Goal: Task Accomplishment & Management: Manage account settings

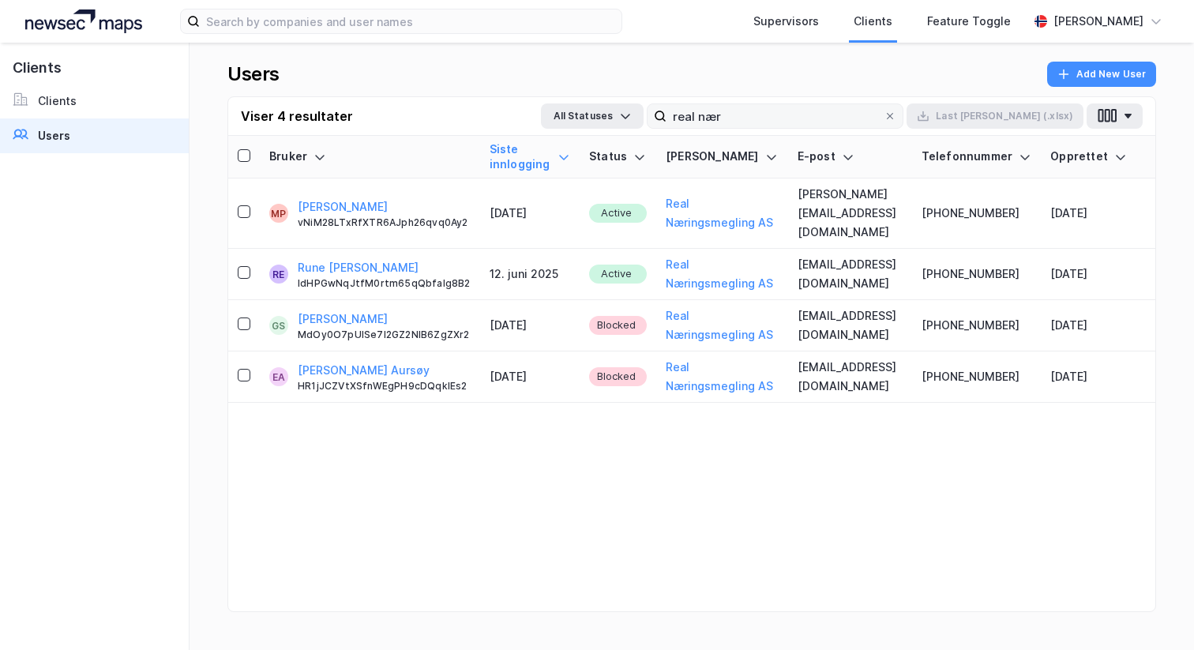
drag, startPoint x: 0, startPoint y: 0, endPoint x: 787, endPoint y: 118, distance: 795.5
click at [787, 118] on input "real nær" at bounding box center [775, 116] width 217 height 24
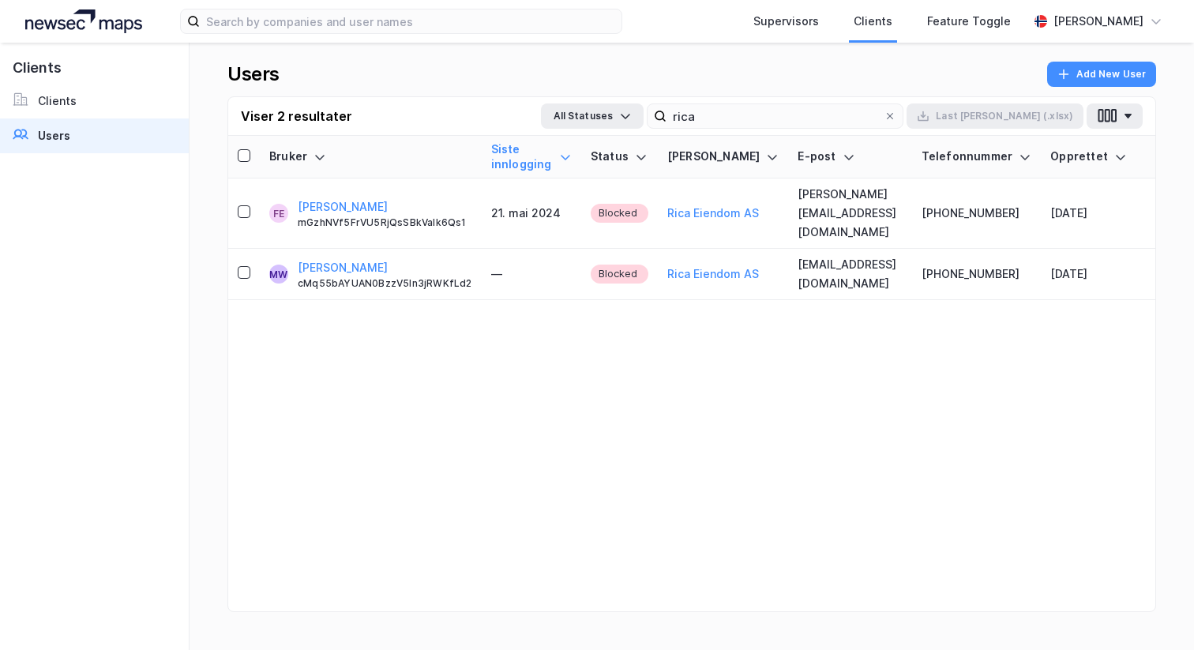
type input "rica"
click at [114, 136] on link "Users" at bounding box center [94, 135] width 189 height 35
click at [95, 107] on link "Clients" at bounding box center [94, 101] width 189 height 35
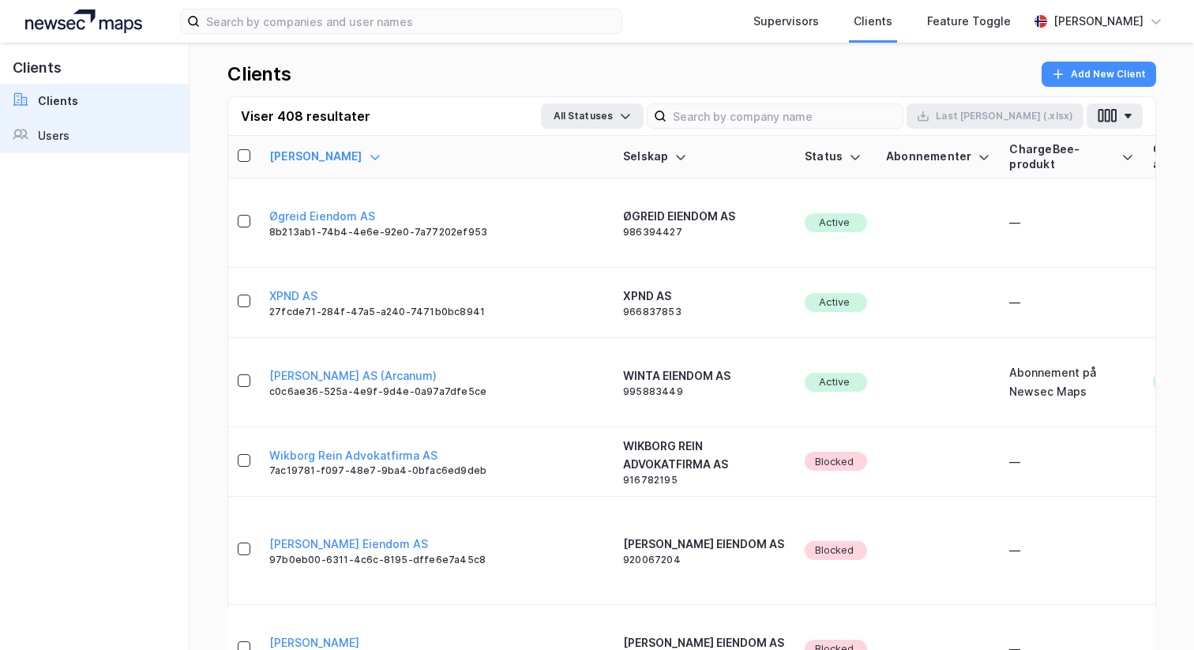
click at [88, 141] on link "Users" at bounding box center [94, 135] width 189 height 35
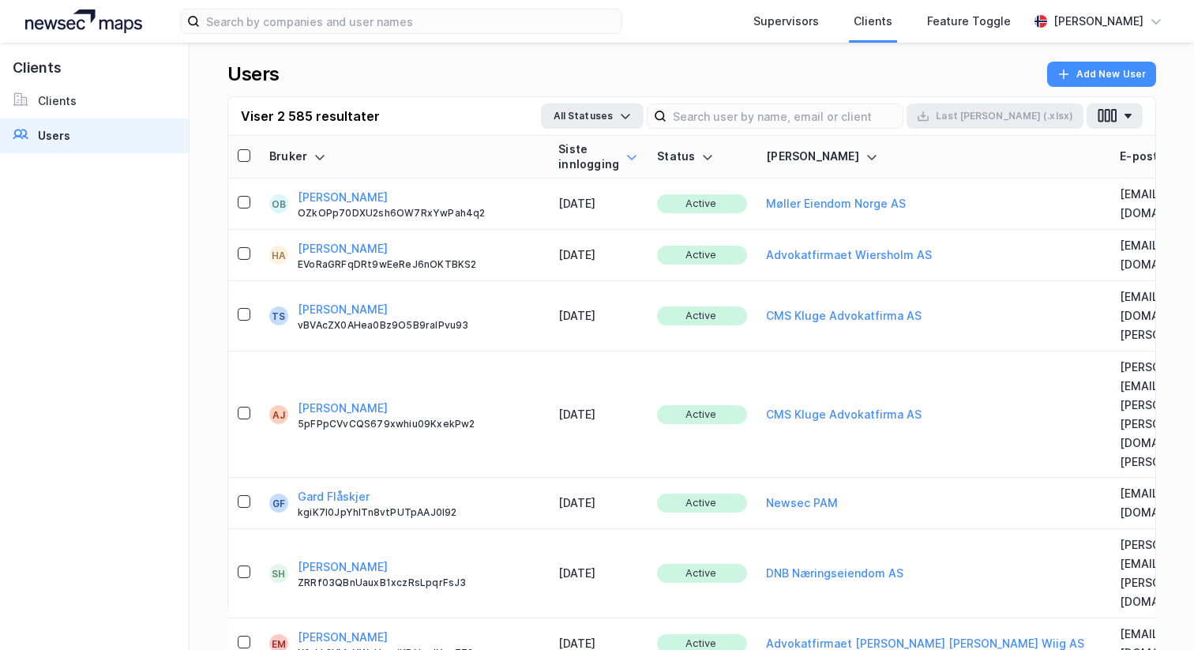
click at [626, 148] on div at bounding box center [632, 156] width 13 height 29
click at [627, 156] on icon at bounding box center [631, 157] width 9 height 5
click at [626, 163] on div at bounding box center [632, 156] width 13 height 29
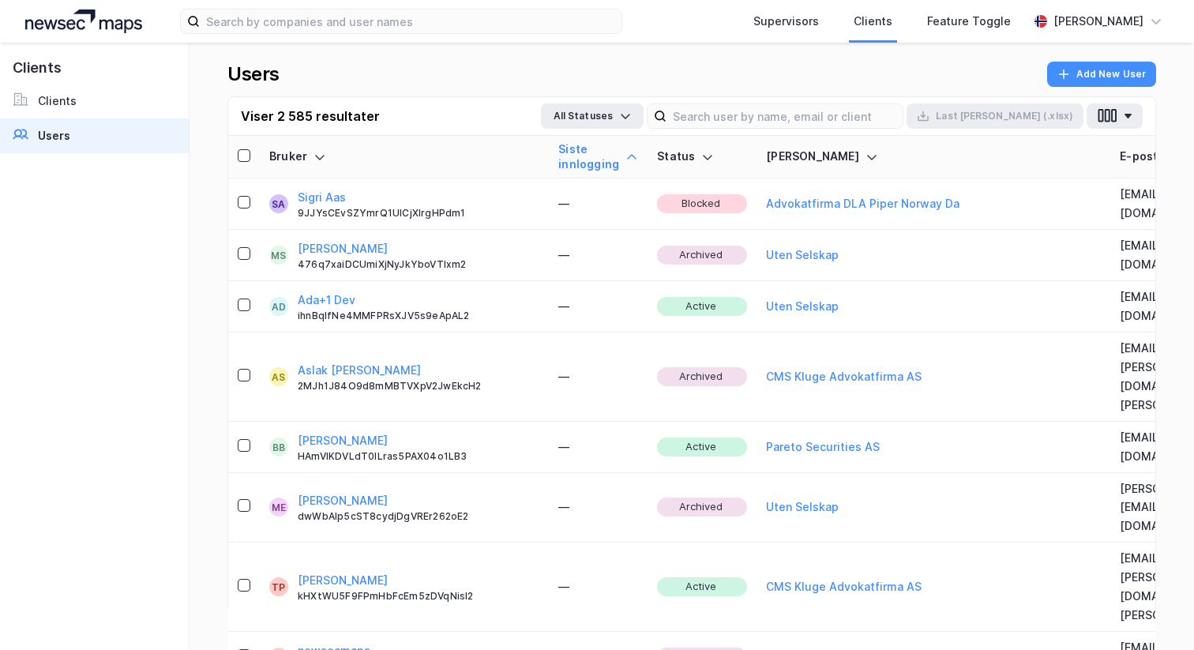
click at [626, 155] on icon at bounding box center [632, 157] width 13 height 13
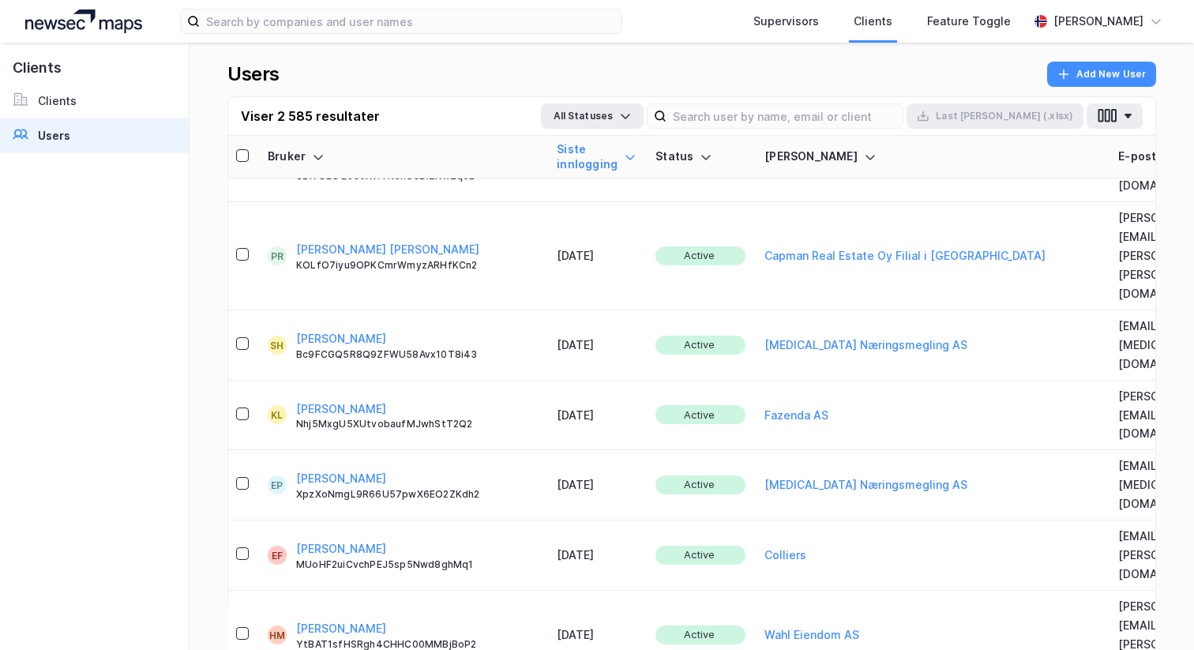
scroll to position [430, 2]
click at [763, 116] on input at bounding box center [785, 116] width 236 height 24
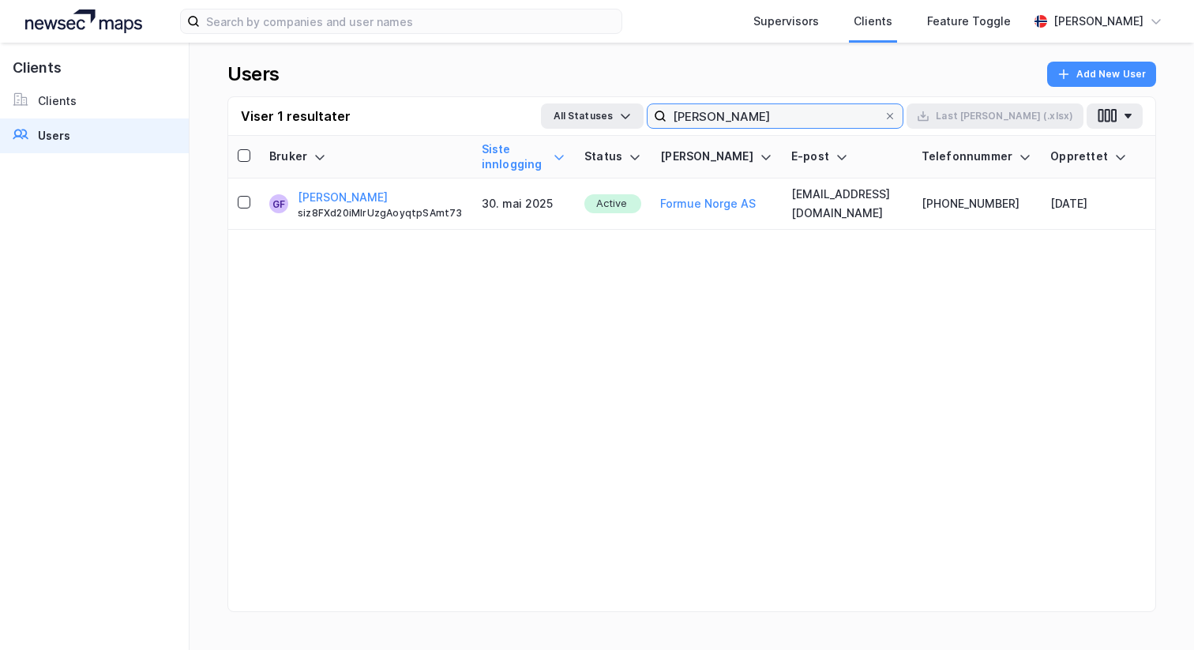
scroll to position [0, 0]
click at [810, 116] on input "geir ole" at bounding box center [775, 116] width 217 height 24
click at [810, 115] on input "geir ole" at bounding box center [775, 116] width 217 height 24
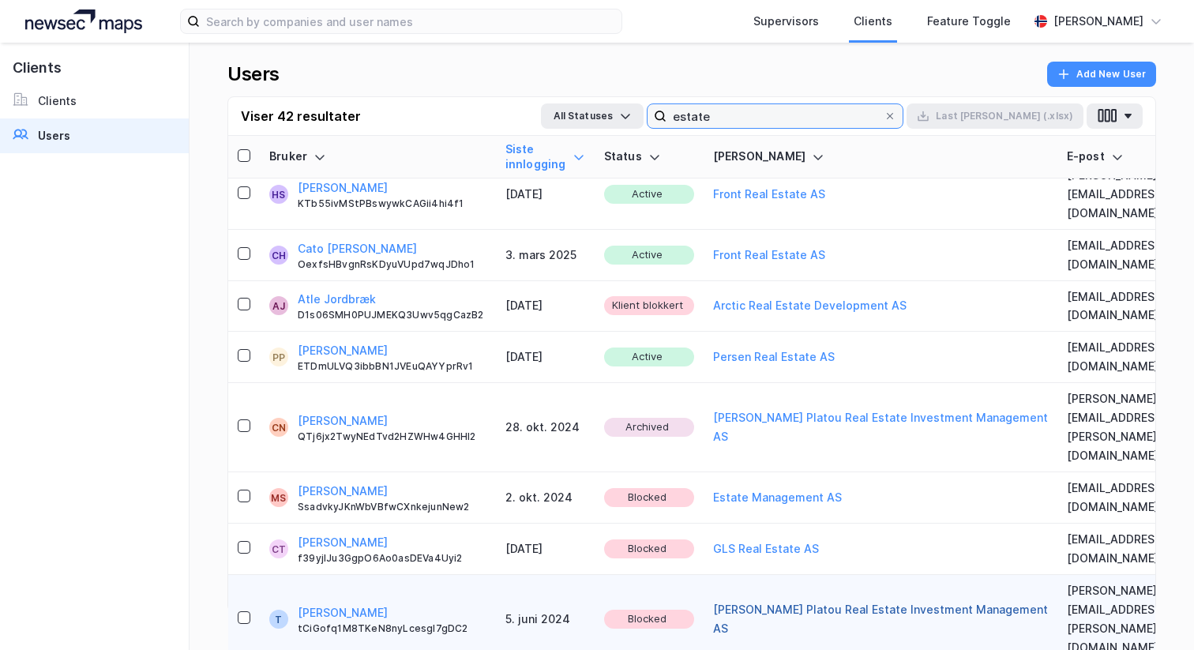
scroll to position [1330, 0]
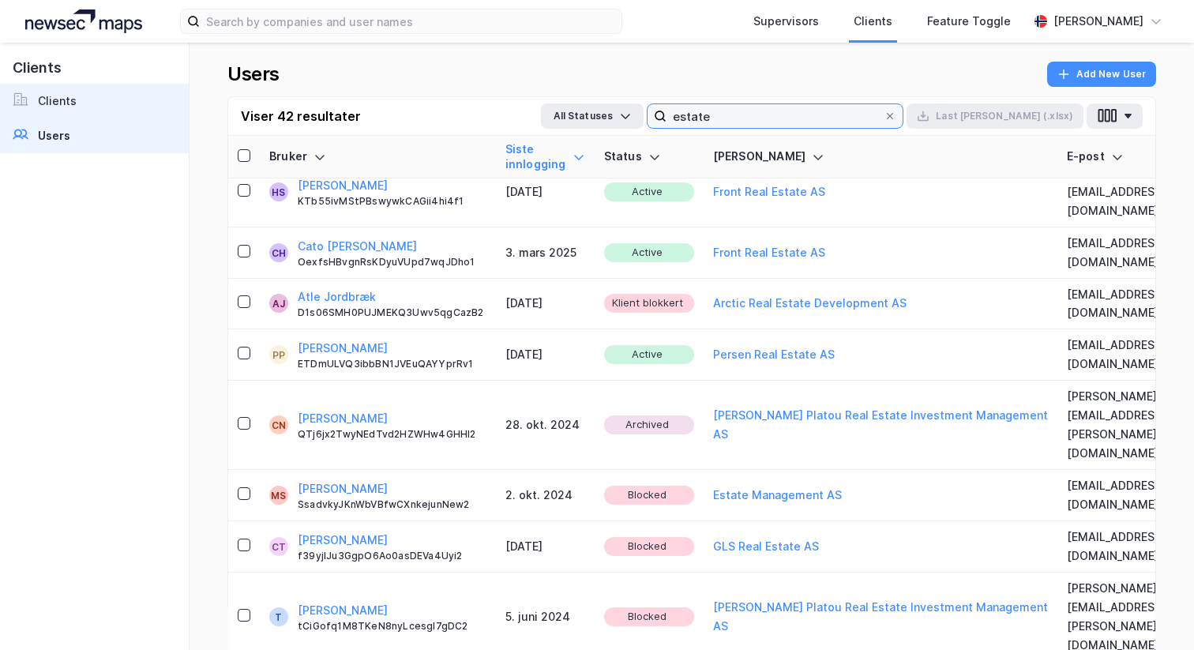
type input "estate"
click at [137, 96] on link "Clients" at bounding box center [94, 101] width 189 height 35
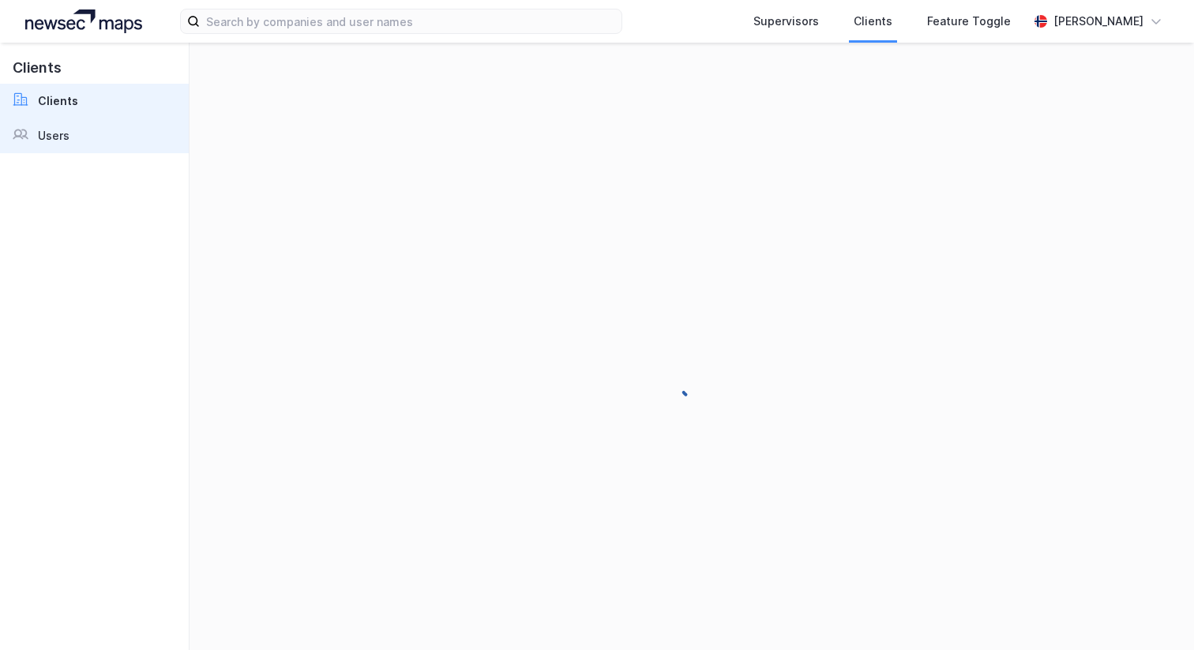
click at [61, 136] on div "Users" at bounding box center [54, 135] width 32 height 19
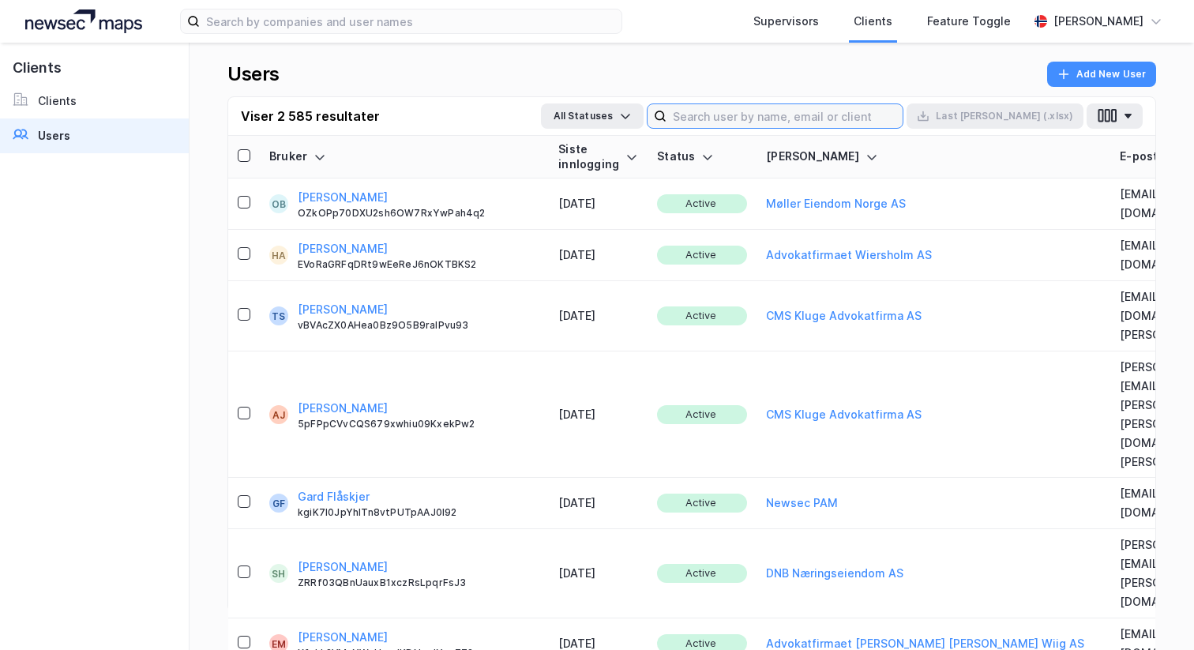
click at [899, 118] on input at bounding box center [785, 116] width 236 height 24
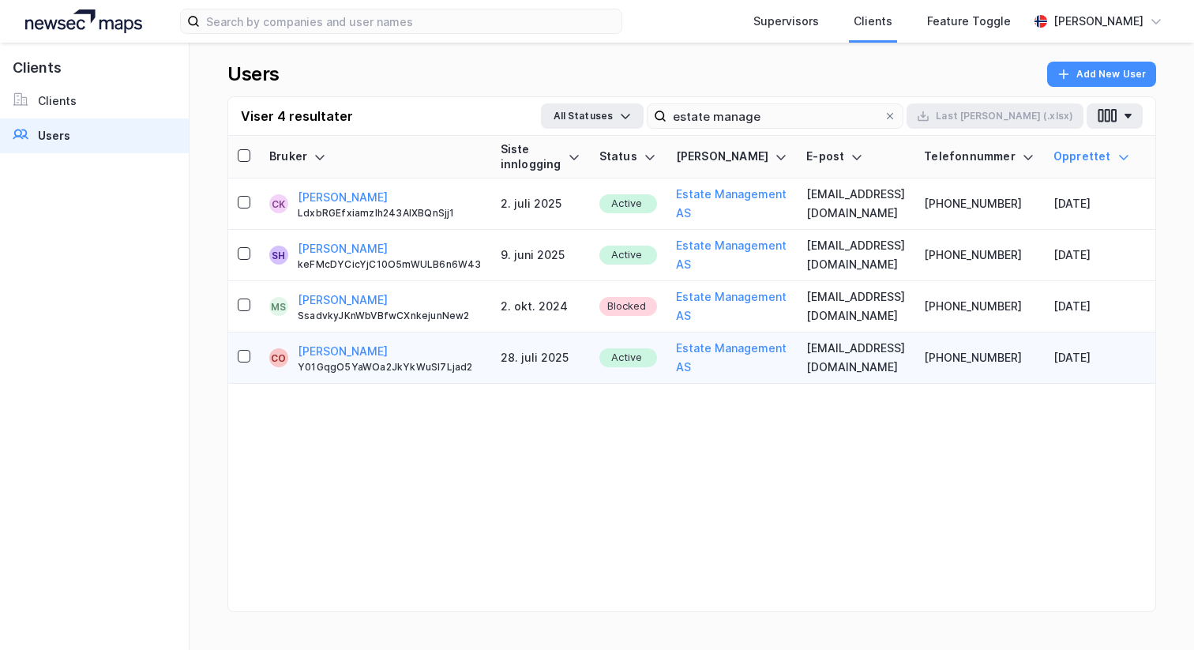
click at [540, 333] on td "28. juli 2025" at bounding box center [540, 358] width 99 height 51
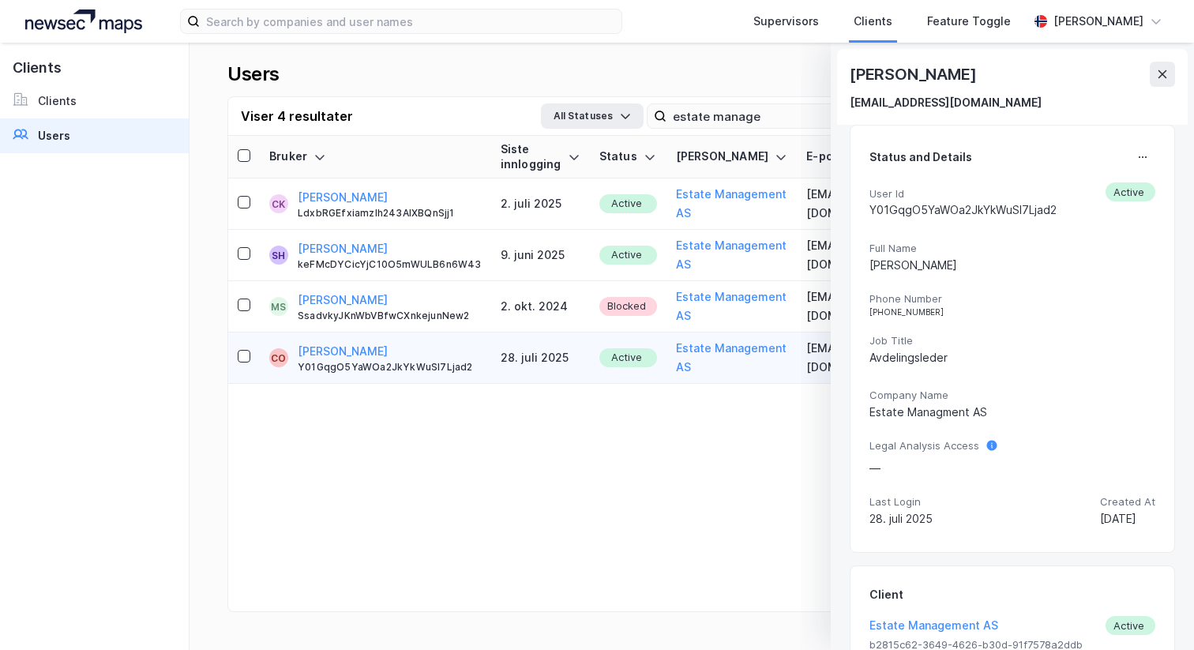
click at [1152, 136] on div "Status and Details User Id Y01GqgO5YaWOa2JkYkWuSI7Ljad2 Active Full Name Christ…" at bounding box center [1012, 339] width 325 height 428
click at [1140, 152] on icon at bounding box center [1143, 157] width 13 height 13
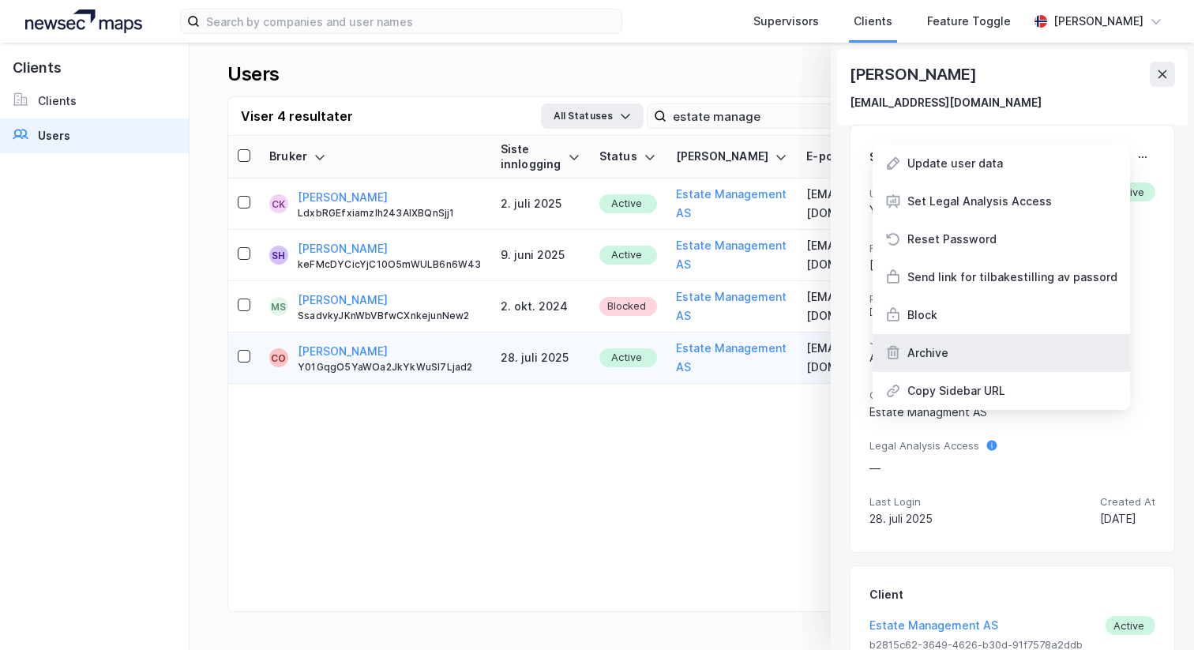
click at [1016, 347] on div "Archive" at bounding box center [1001, 353] width 257 height 38
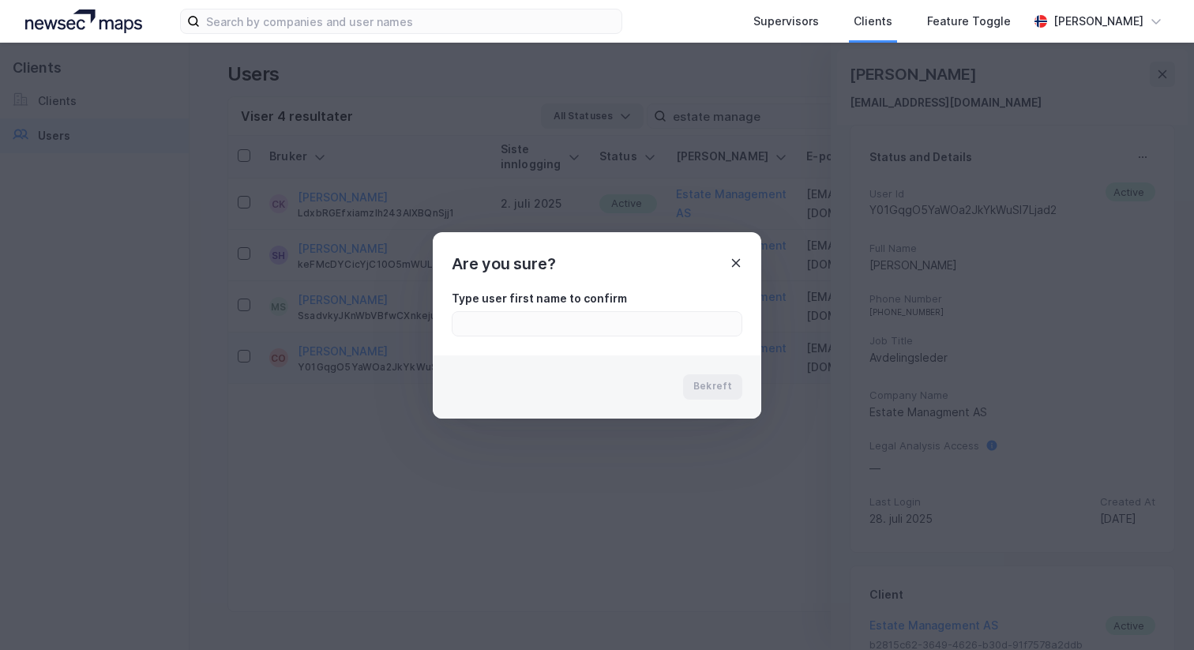
click at [737, 261] on icon at bounding box center [736, 262] width 9 height 9
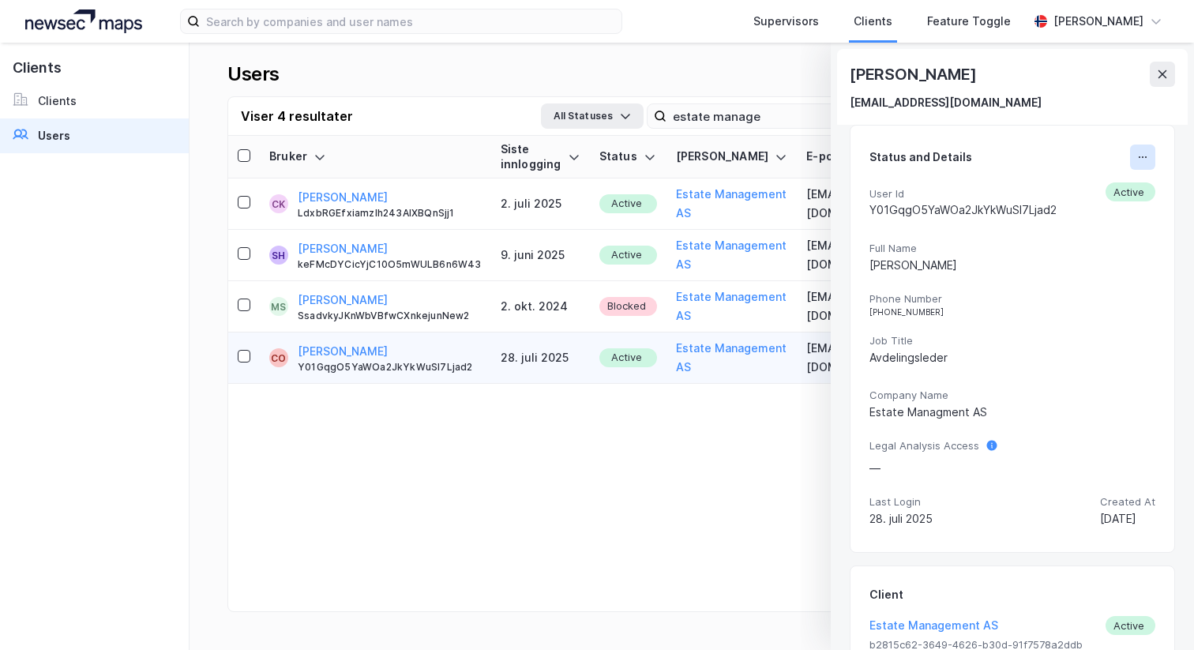
click at [1148, 166] on button at bounding box center [1142, 157] width 25 height 25
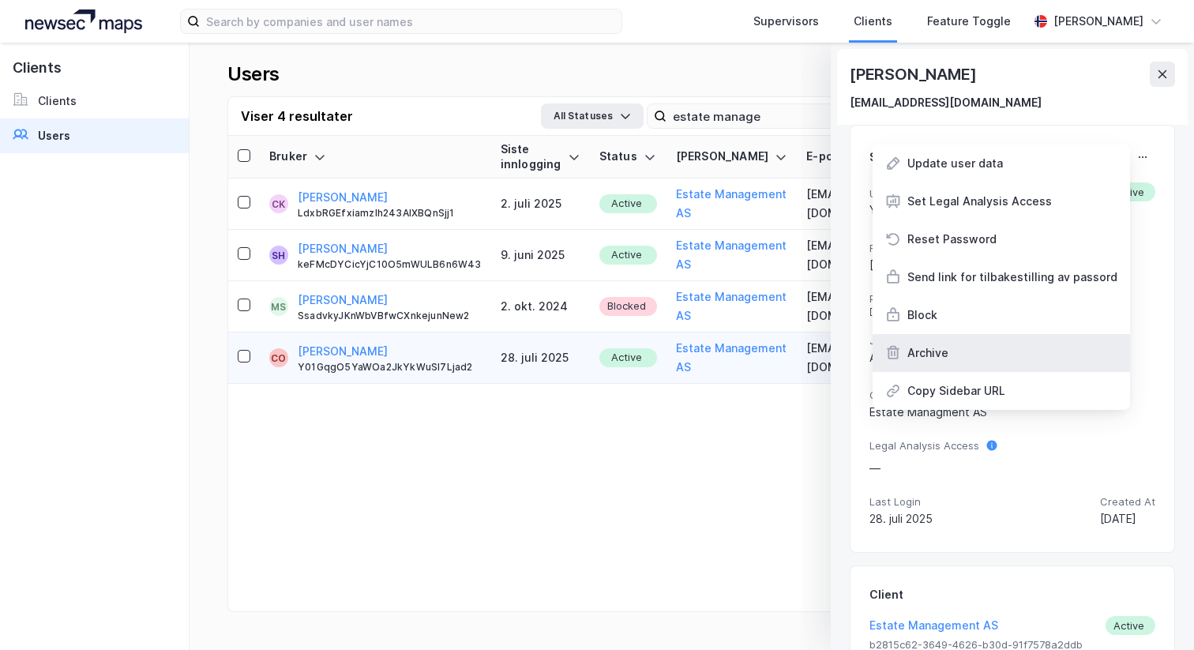
click at [999, 357] on div "Archive" at bounding box center [1001, 353] width 257 height 38
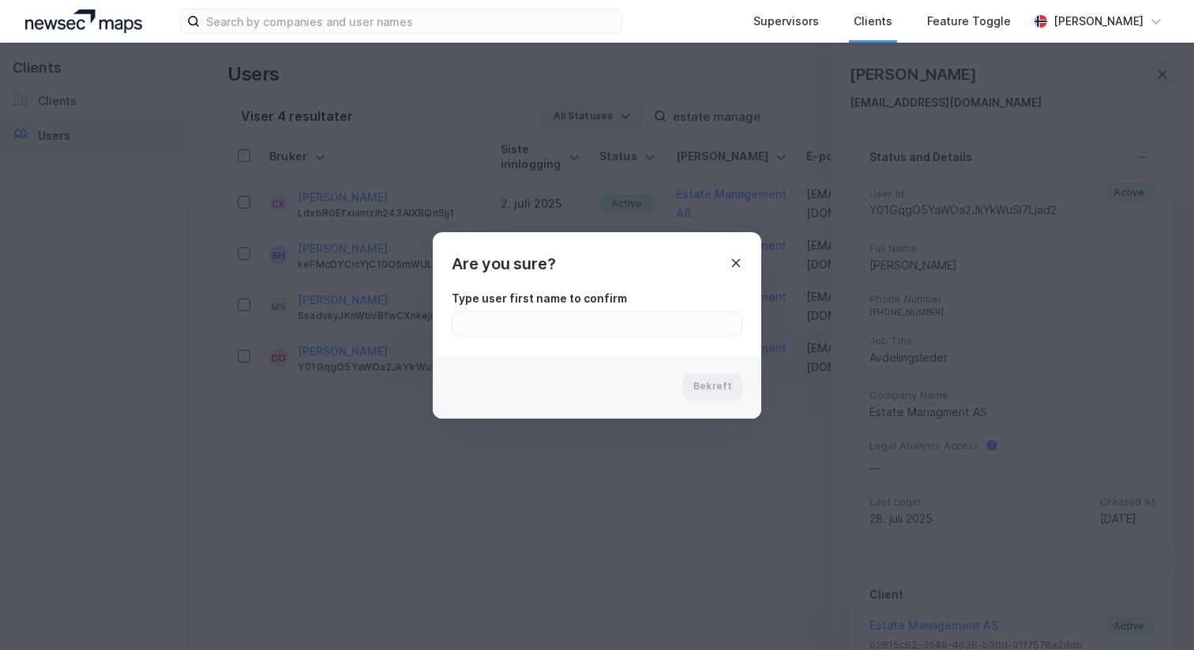
click at [735, 267] on icon at bounding box center [736, 263] width 13 height 13
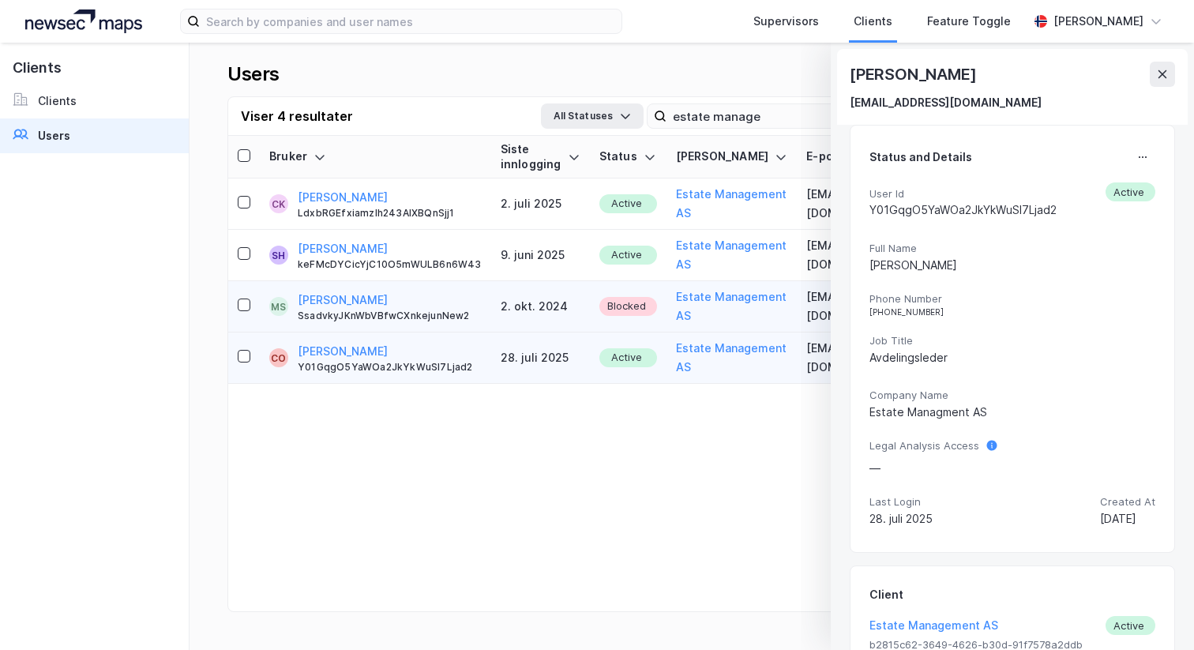
click at [666, 281] on td "Blocked" at bounding box center [628, 306] width 77 height 51
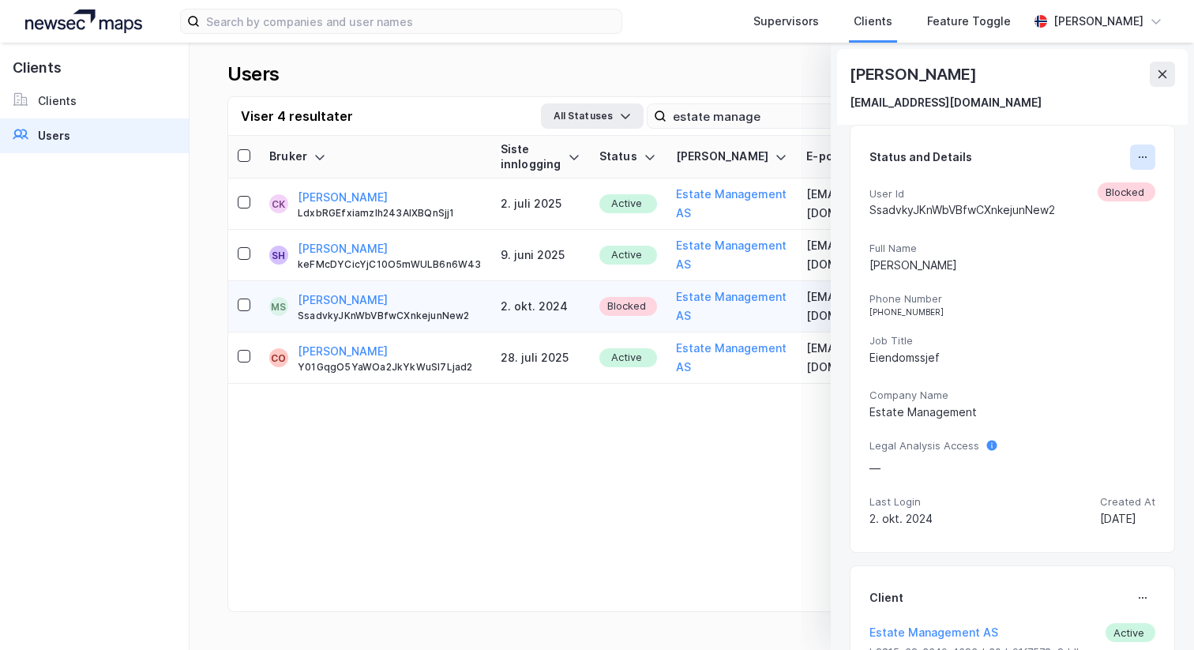
click at [1154, 158] on button at bounding box center [1142, 157] width 25 height 25
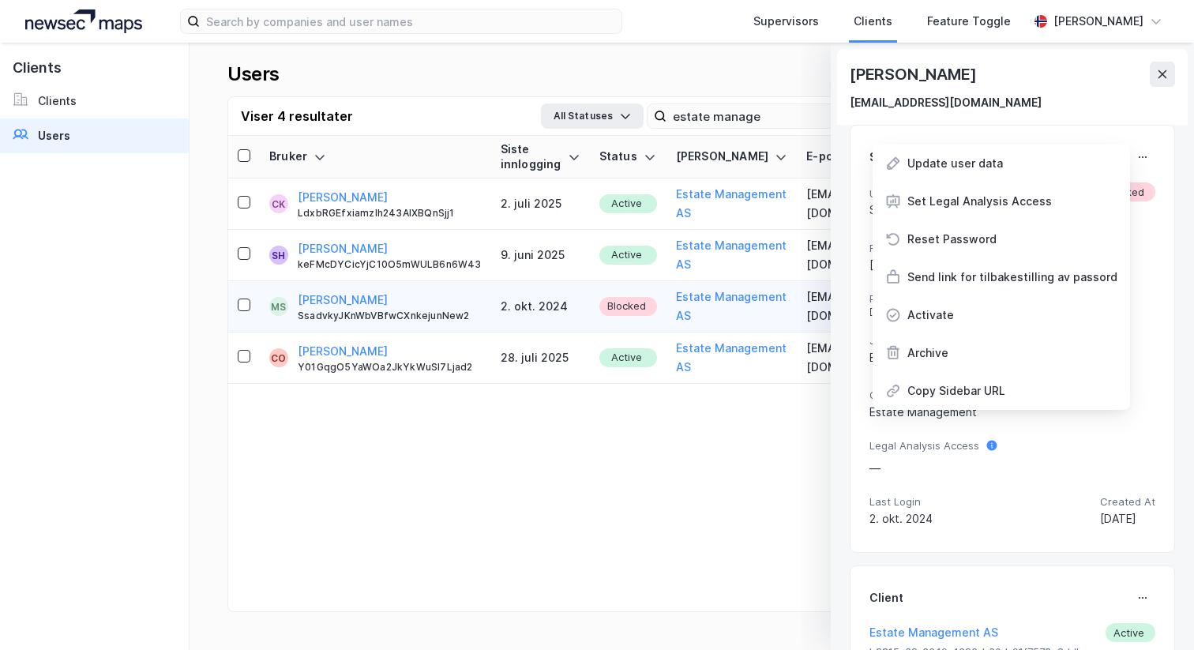
click at [1160, 135] on div "Status and Details Update user data Set Legal Analysis Access Reset Password Se…" at bounding box center [1012, 339] width 325 height 428
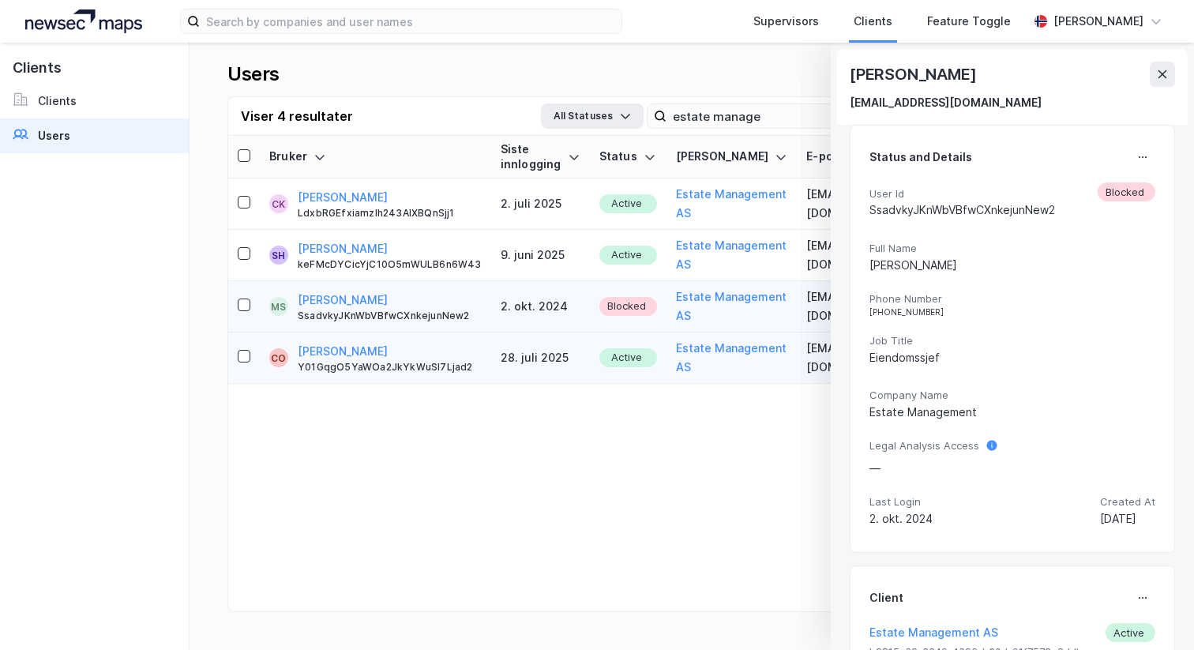
click at [667, 333] on td "Active" at bounding box center [628, 358] width 77 height 51
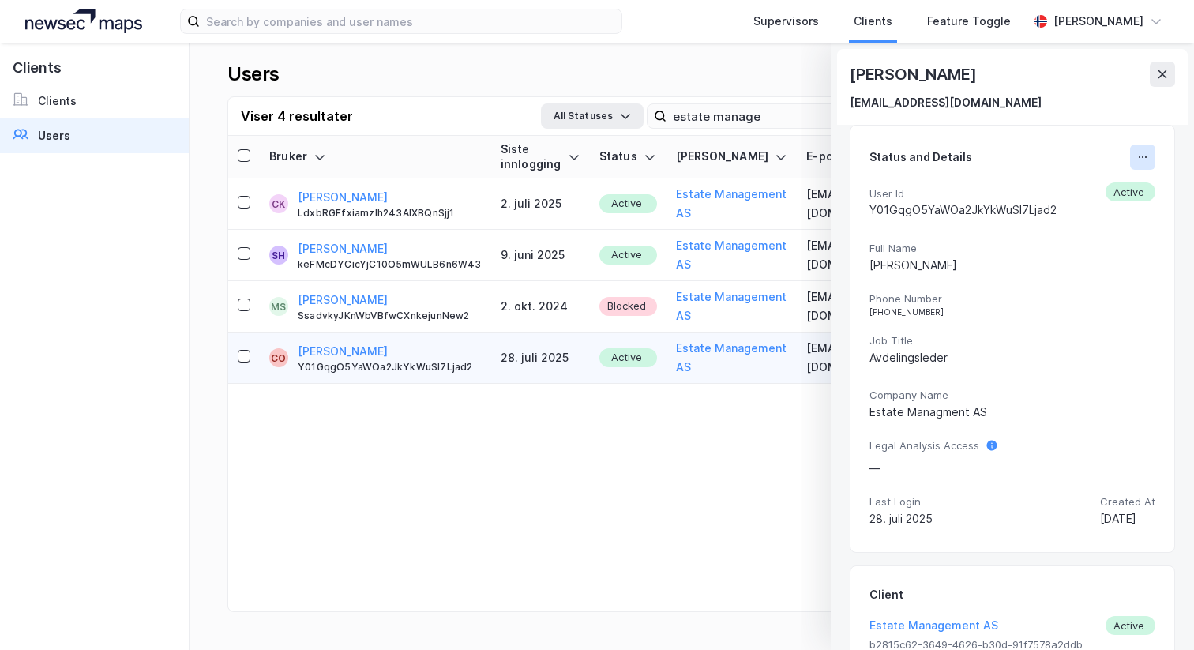
click at [1145, 157] on icon at bounding box center [1146, 157] width 2 height 2
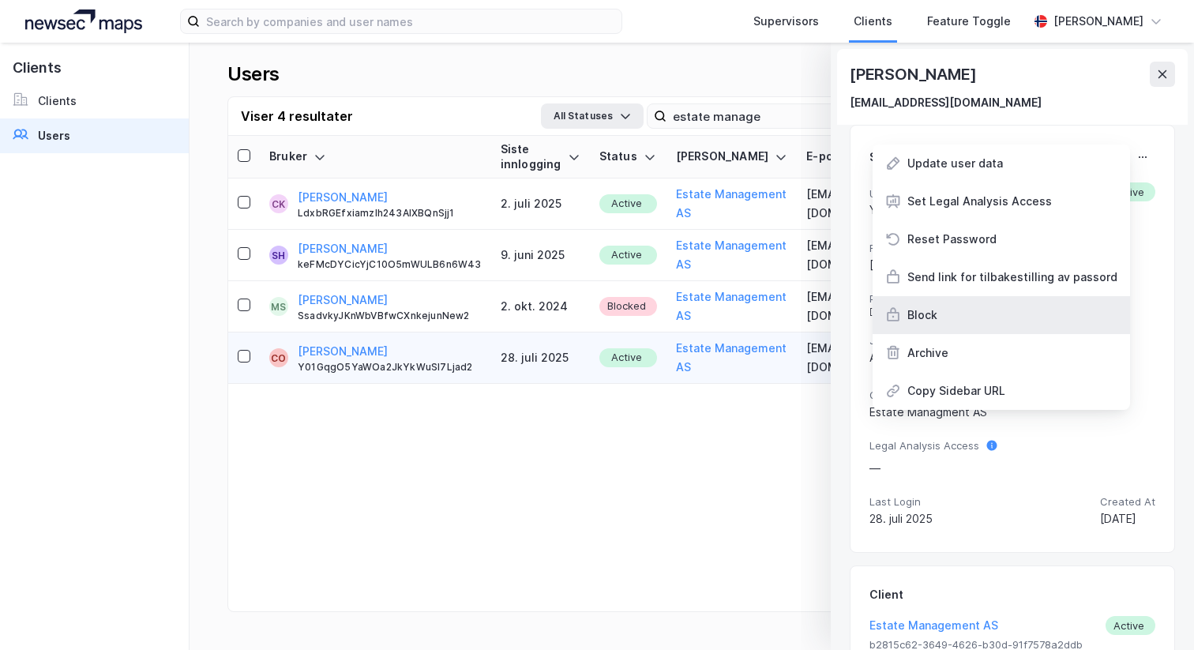
click at [1024, 317] on div "Block" at bounding box center [1001, 315] width 257 height 38
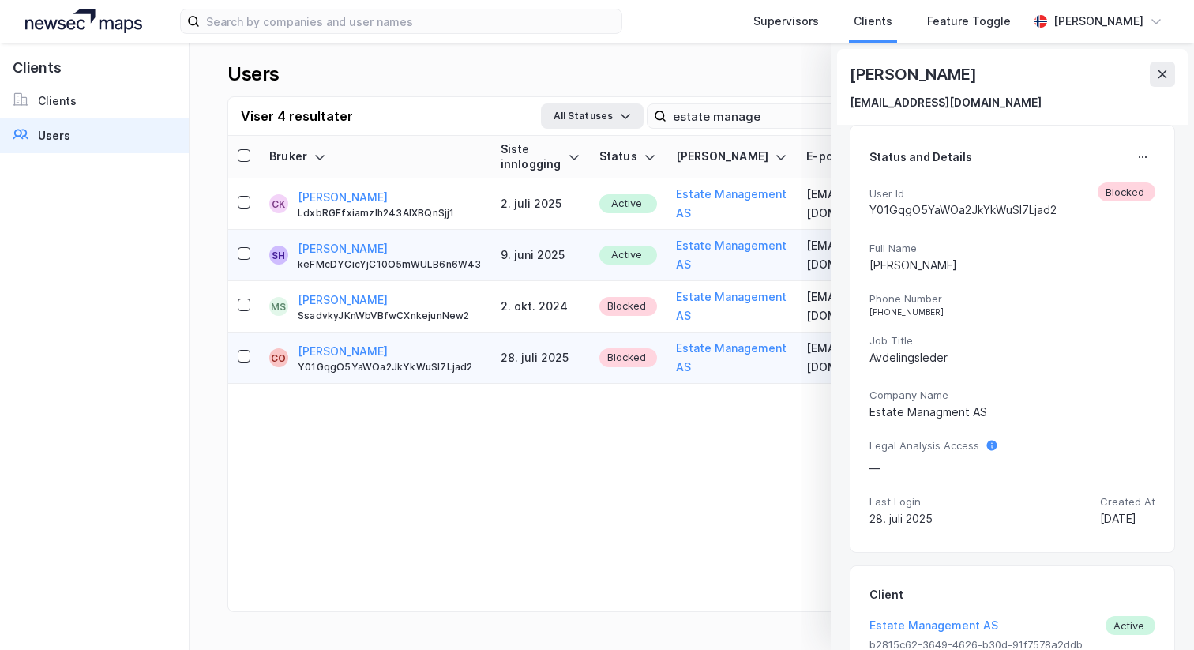
click at [524, 242] on td "9. juni 2025" at bounding box center [540, 255] width 99 height 51
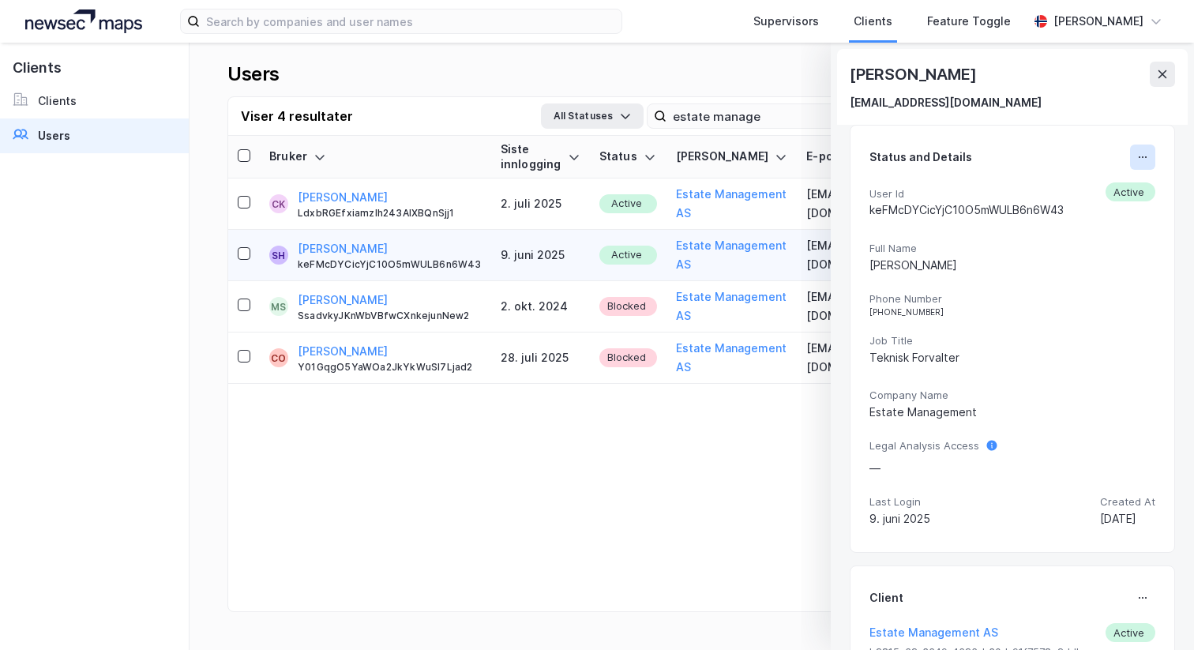
click at [1140, 155] on icon at bounding box center [1143, 157] width 13 height 13
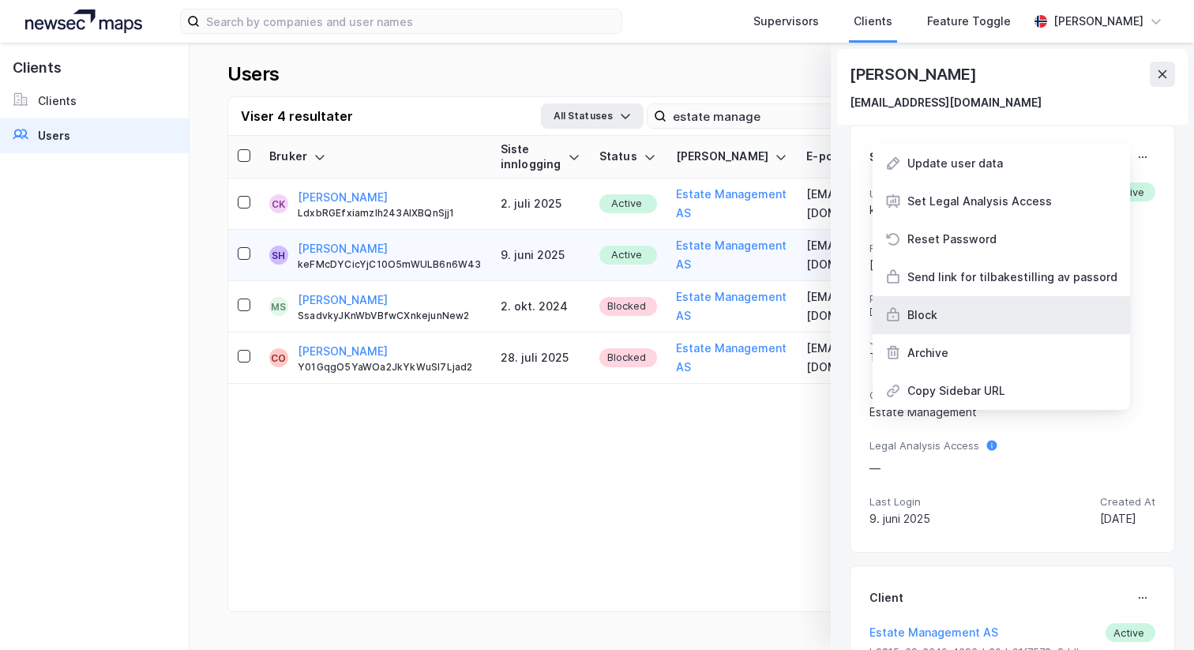
click at [964, 320] on div "Block" at bounding box center [1001, 315] width 257 height 38
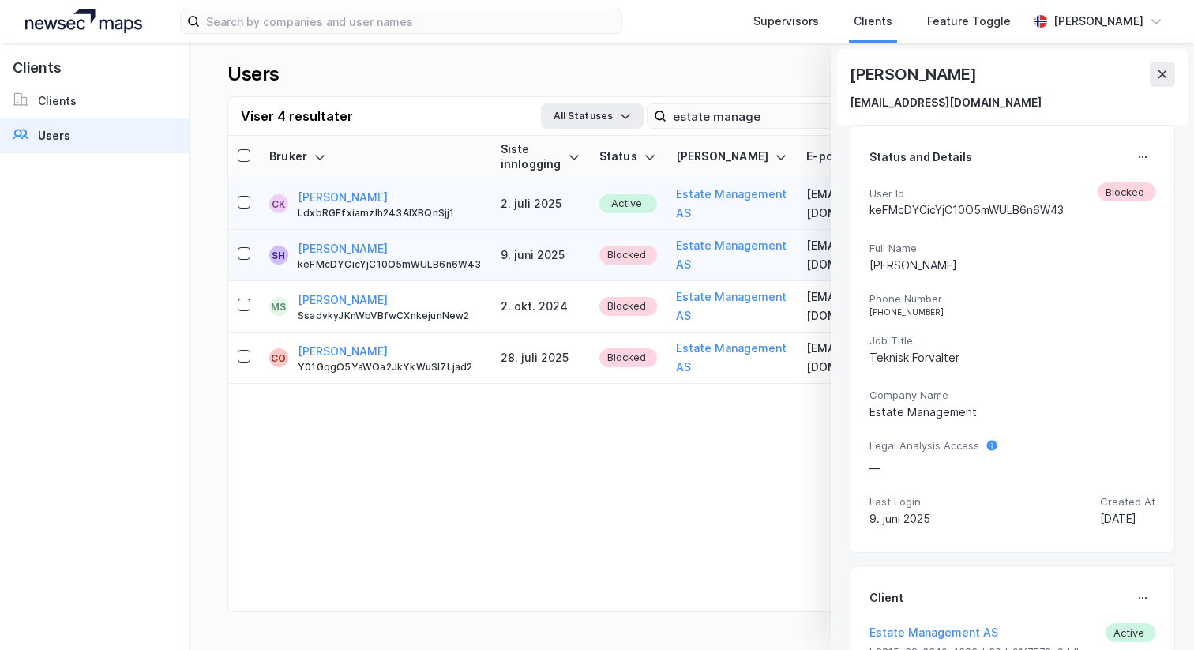
click at [541, 204] on td "2. juli 2025" at bounding box center [540, 203] width 99 height 51
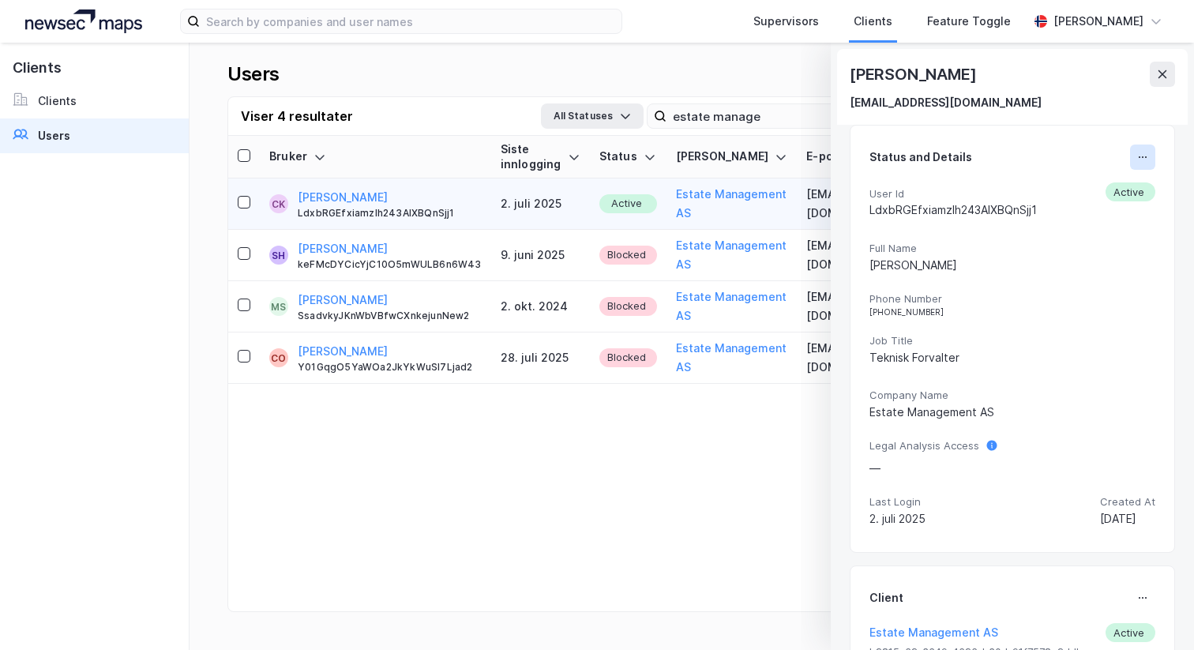
click at [1145, 151] on icon at bounding box center [1143, 157] width 13 height 13
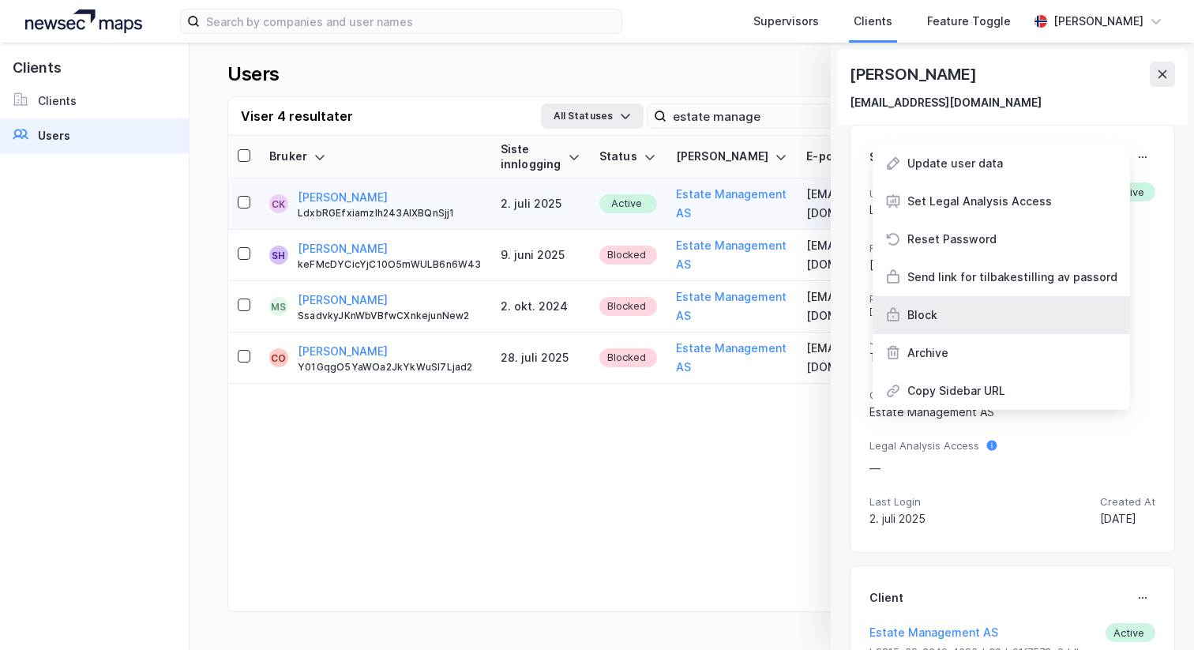
click at [1015, 309] on div "Block" at bounding box center [1001, 315] width 257 height 38
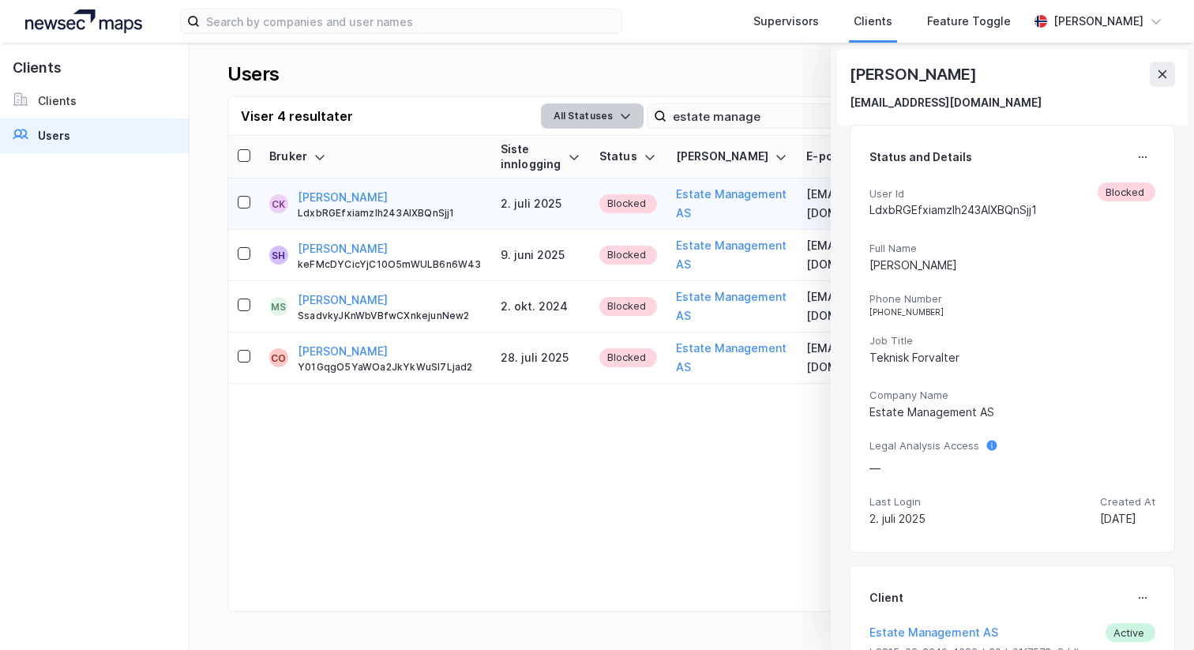
click at [644, 113] on button "All Statuses" at bounding box center [592, 115] width 103 height 25
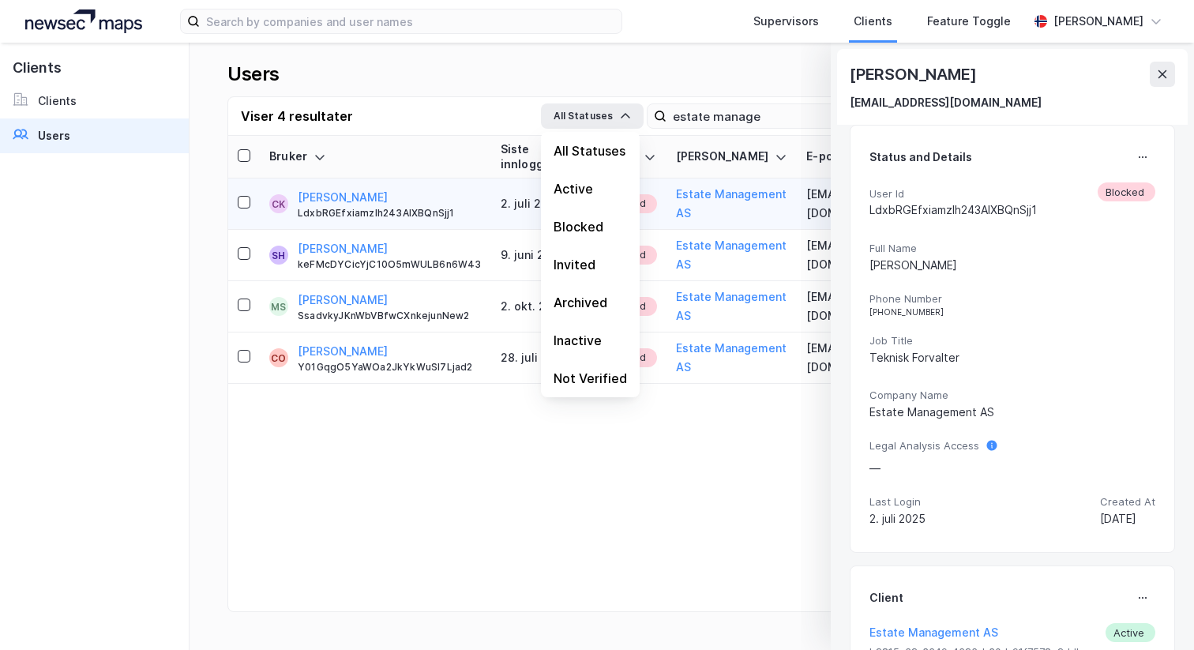
click at [783, 81] on div "Users Add New User" at bounding box center [691, 79] width 929 height 35
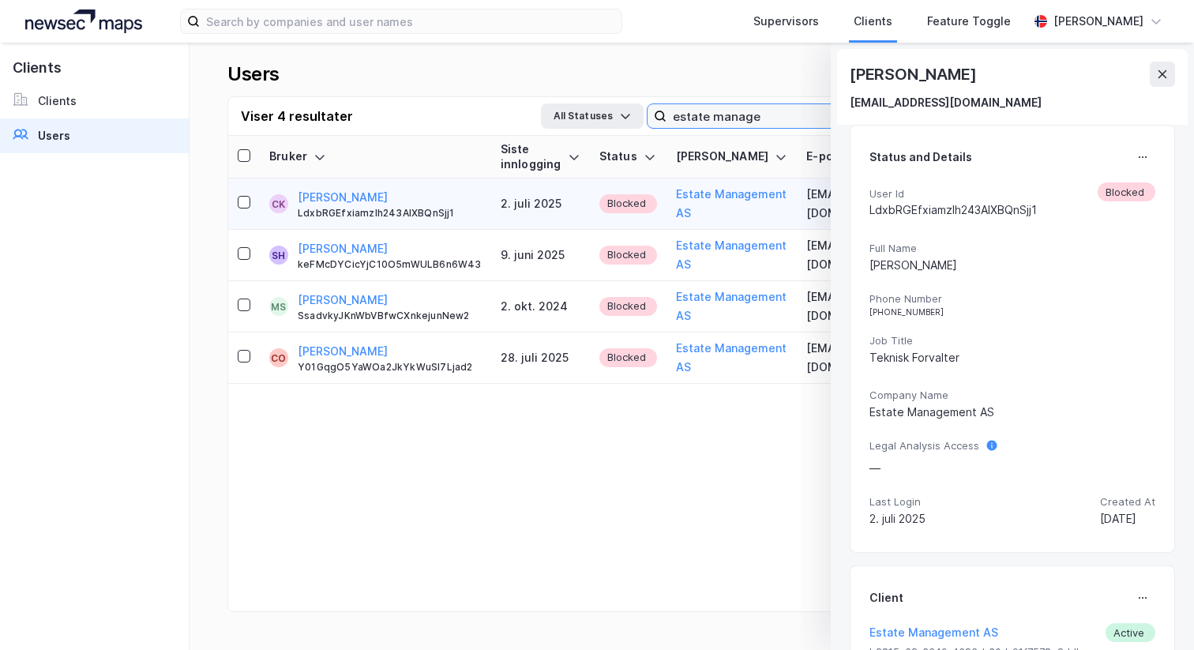
click at [778, 110] on input "estate manage" at bounding box center [775, 116] width 217 height 24
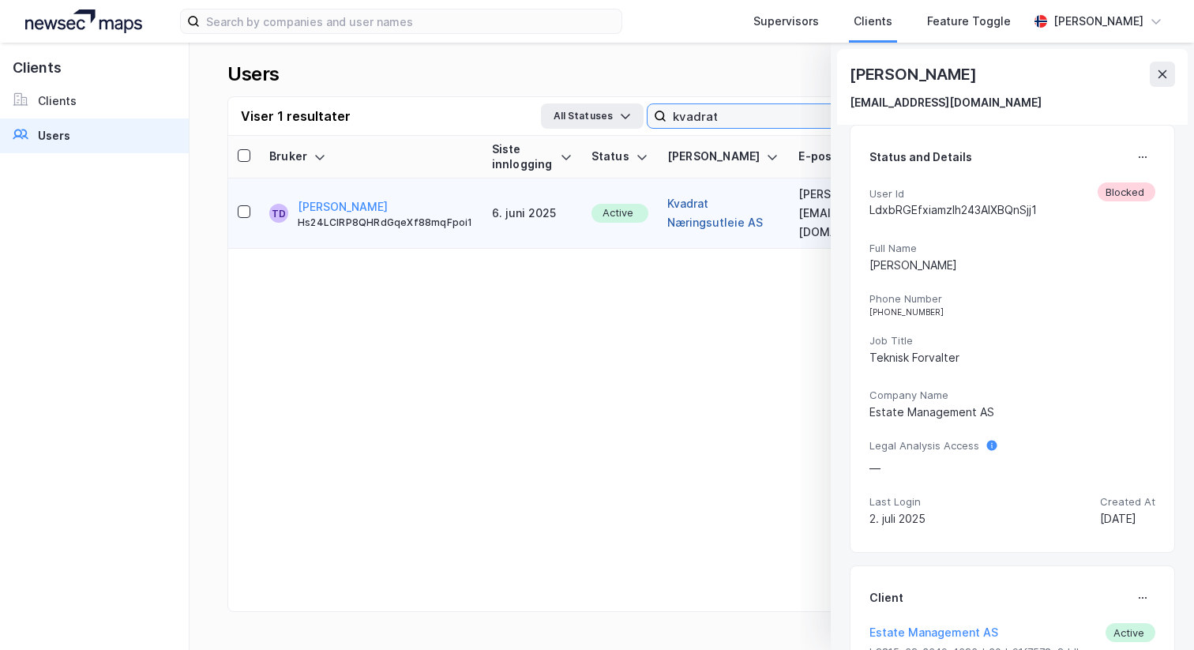
type input "kvadrat"
click at [674, 202] on button "Kvadrat Næringsutleie AS" at bounding box center [723, 213] width 113 height 38
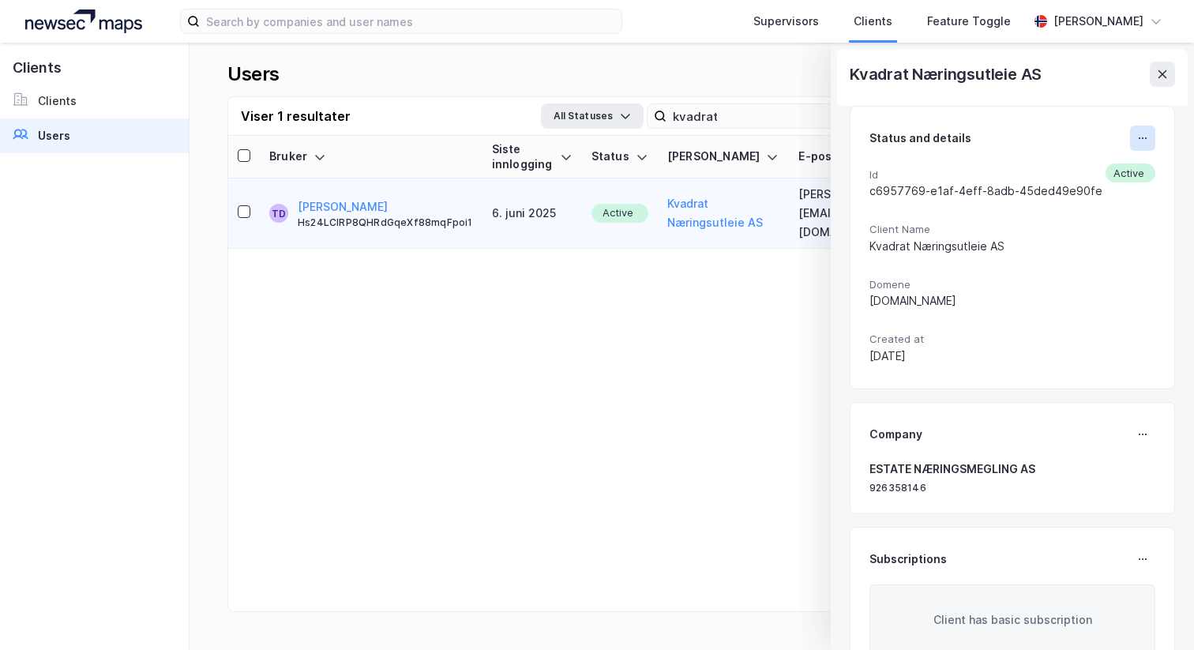
click at [1138, 137] on icon at bounding box center [1143, 138] width 13 height 13
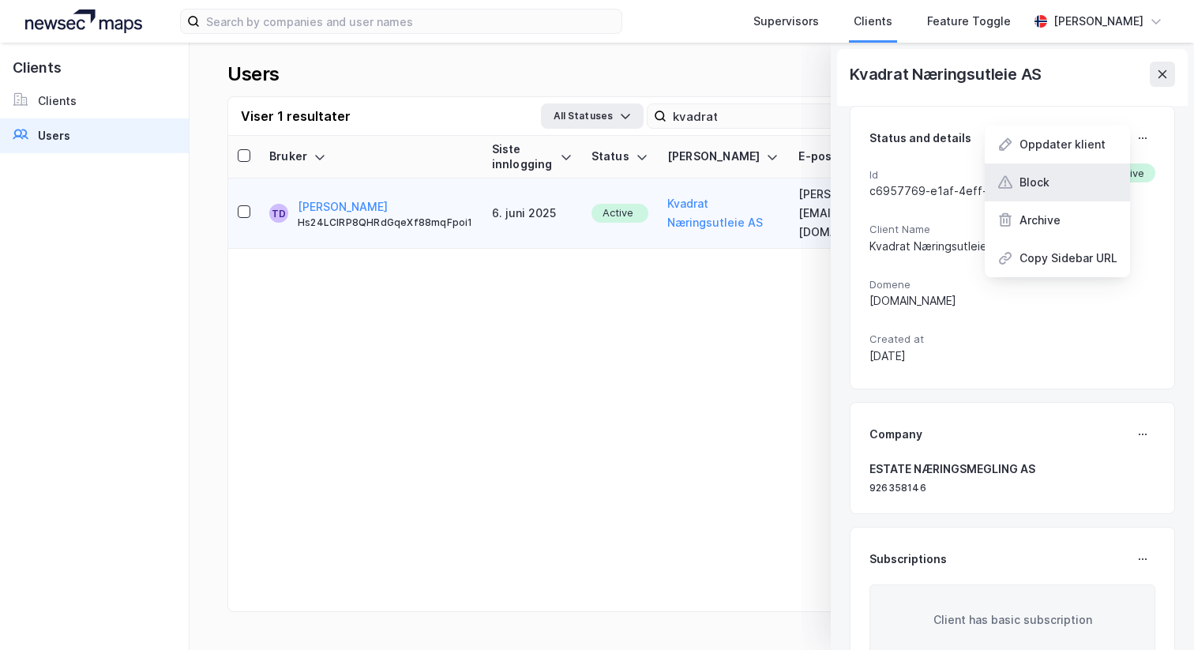
click at [1038, 183] on div "Block" at bounding box center [1035, 182] width 30 height 19
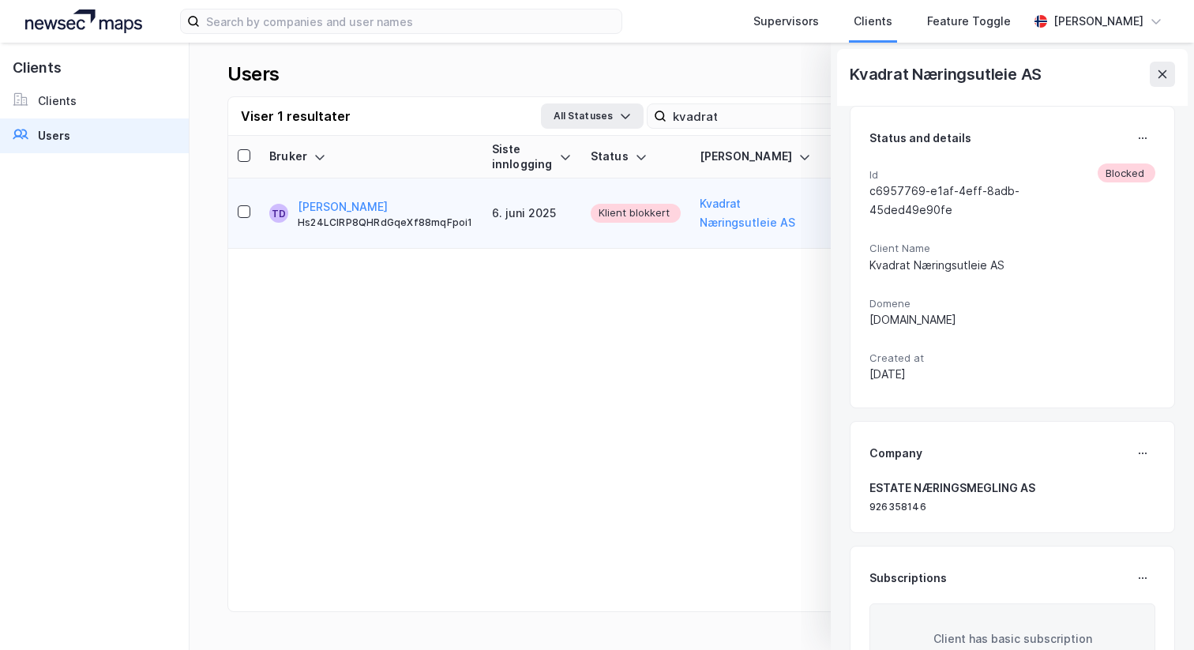
click at [469, 45] on div "Users Add New User Viser 1 resultater All Statuses kvadrat Last ned (.xlsx) Bru…" at bounding box center [692, 346] width 1005 height 607
click at [43, 110] on link "Clients" at bounding box center [94, 101] width 189 height 35
